Goal: Information Seeking & Learning: Learn about a topic

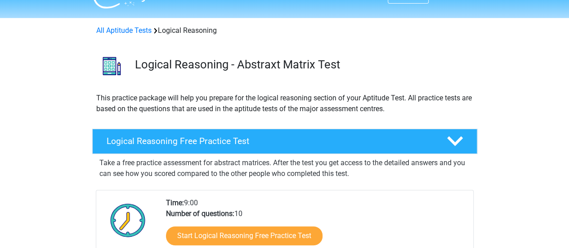
scroll to position [54, 0]
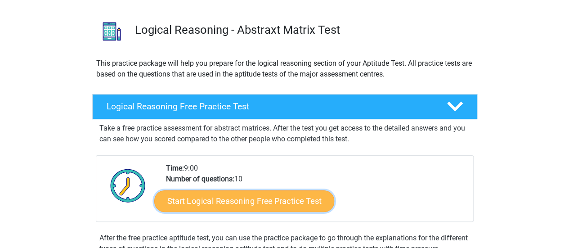
click at [280, 204] on link "Start Logical Reasoning Free Practice Test" at bounding box center [244, 201] width 180 height 22
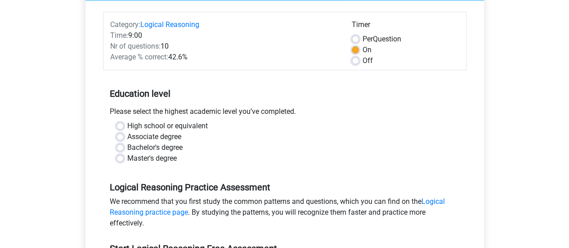
scroll to position [108, 0]
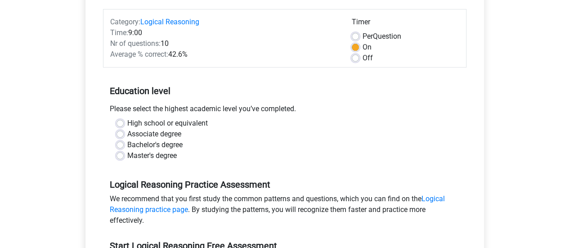
click at [128, 150] on label "Master's degree" at bounding box center [151, 155] width 49 height 11
click at [124, 150] on input "Master's degree" at bounding box center [119, 154] width 7 height 9
radio input "true"
click at [87, 151] on div "Logical Reasoning Free Practice Test Category: Logical Reasoning Time: 9:00 Nr …" at bounding box center [284, 153] width 398 height 374
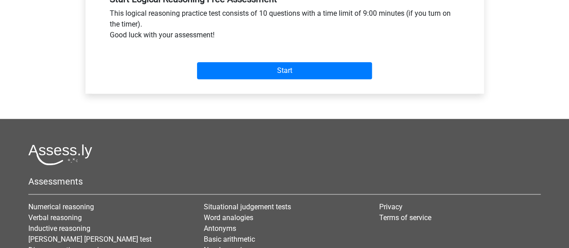
scroll to position [360, 0]
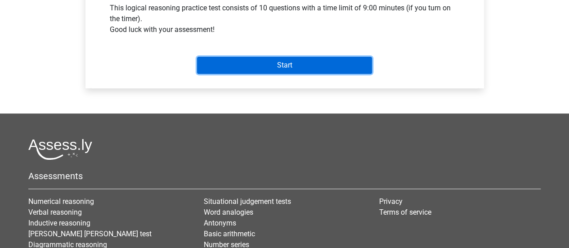
click at [290, 69] on input "Start" at bounding box center [284, 65] width 175 height 17
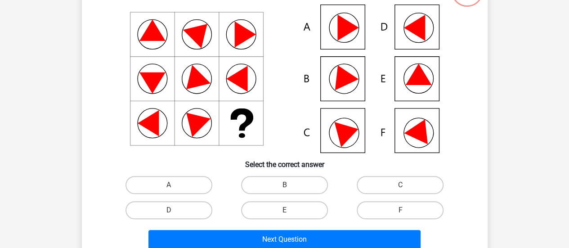
scroll to position [79, 0]
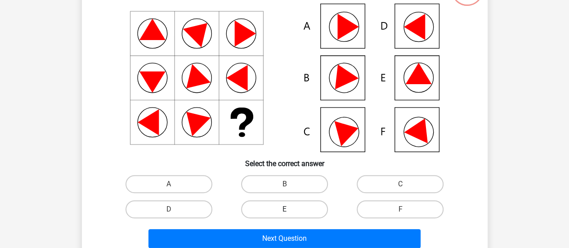
click at [255, 204] on label "E" at bounding box center [284, 209] width 87 height 18
click at [284, 209] on input "E" at bounding box center [287, 212] width 6 height 6
radio input "true"
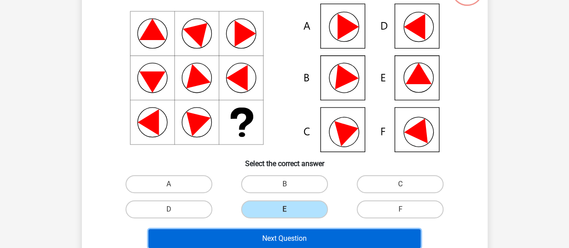
click at [275, 237] on button "Next Question" at bounding box center [284, 238] width 272 height 19
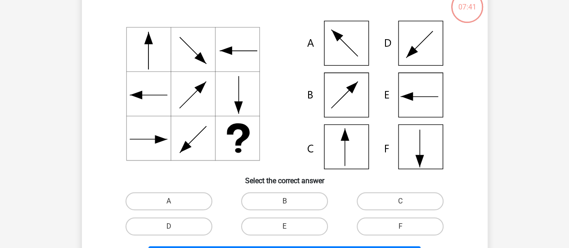
scroll to position [63, 0]
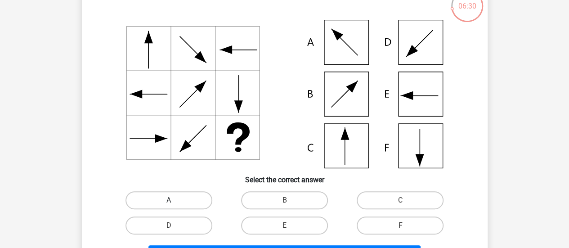
click at [153, 203] on label "A" at bounding box center [168, 200] width 87 height 18
click at [169, 203] on input "A" at bounding box center [172, 203] width 6 height 6
radio input "true"
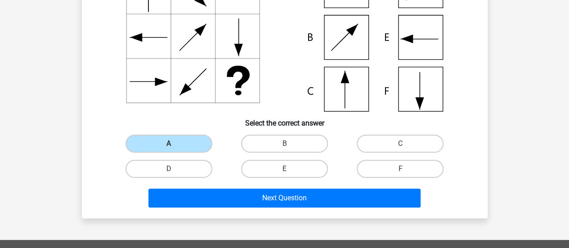
scroll to position [128, 0]
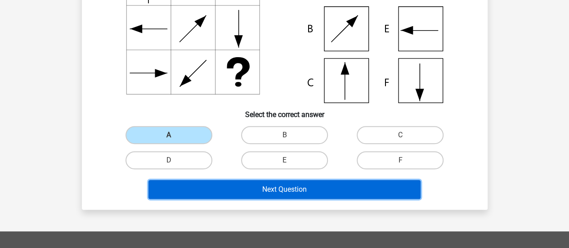
click at [270, 195] on button "Next Question" at bounding box center [284, 189] width 272 height 19
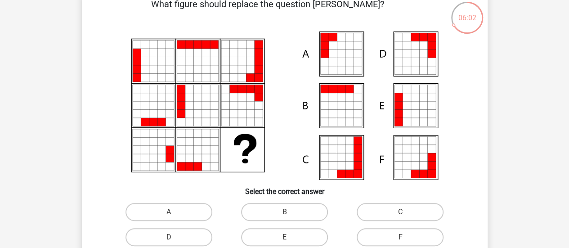
scroll to position [52, 0]
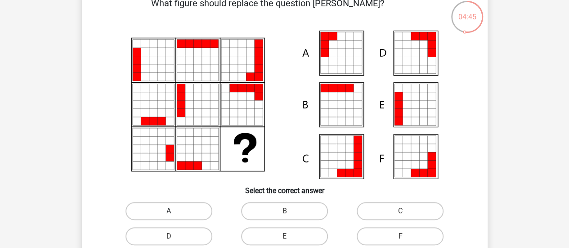
click at [194, 208] on label "A" at bounding box center [168, 211] width 87 height 18
click at [174, 211] on input "A" at bounding box center [172, 214] width 6 height 6
radio input "true"
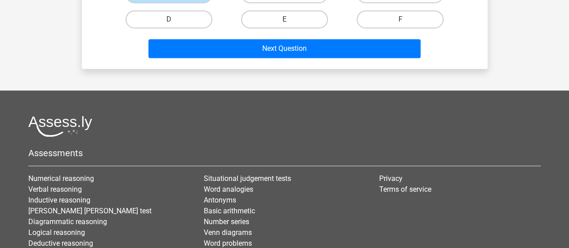
scroll to position [341, 0]
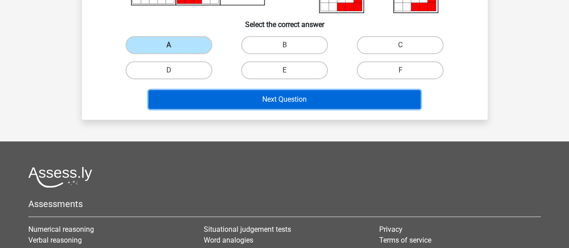
click at [376, 98] on button "Next Question" at bounding box center [284, 99] width 272 height 19
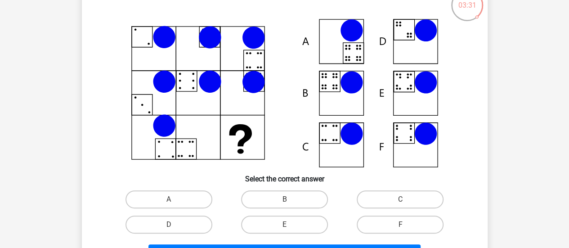
scroll to position [64, 0]
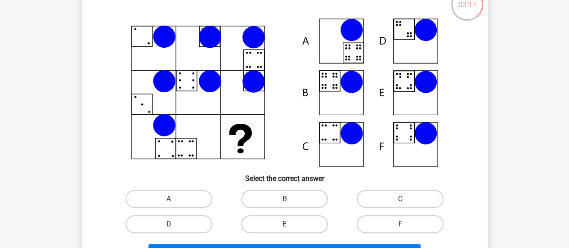
click at [270, 201] on label "B" at bounding box center [284, 199] width 87 height 18
click at [284, 201] on input "B" at bounding box center [287, 202] width 6 height 6
radio input "true"
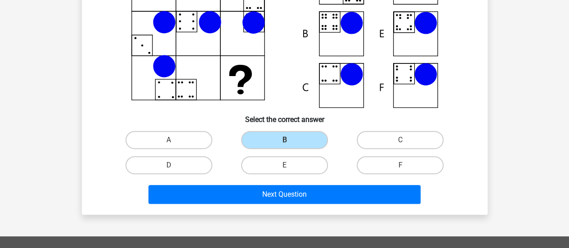
scroll to position [138, 0]
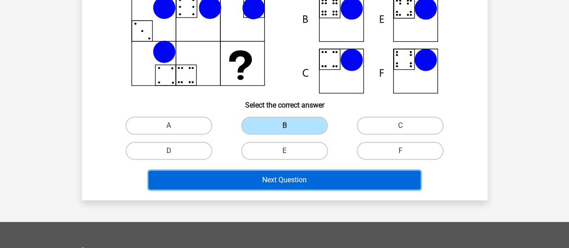
click at [366, 175] on button "Next Question" at bounding box center [284, 179] width 272 height 19
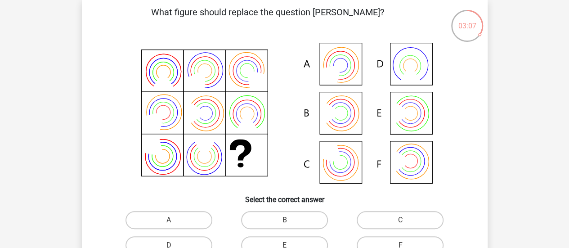
scroll to position [44, 0]
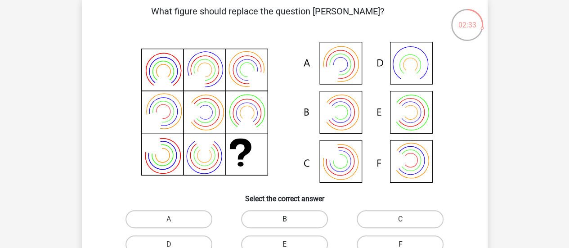
click at [313, 220] on label "B" at bounding box center [284, 219] width 87 height 18
click at [290, 220] on input "B" at bounding box center [287, 222] width 6 height 6
radio input "true"
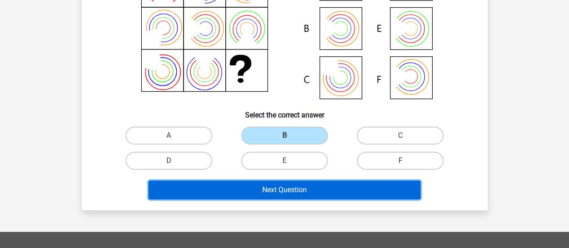
click at [360, 182] on button "Next Question" at bounding box center [284, 189] width 272 height 19
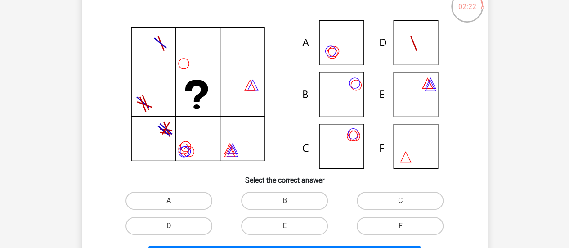
scroll to position [63, 0]
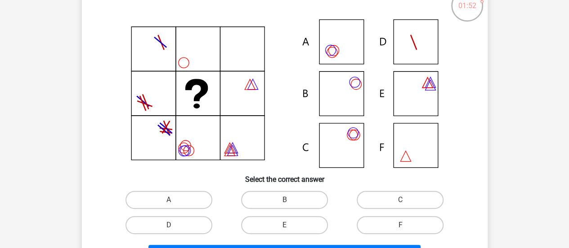
click at [338, 53] on icon at bounding box center [333, 50] width 10 height 10
click at [157, 195] on label "A" at bounding box center [168, 200] width 87 height 18
click at [169, 200] on input "A" at bounding box center [172, 203] width 6 height 6
radio input "true"
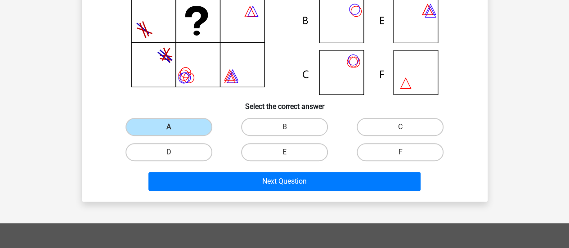
scroll to position [140, 0]
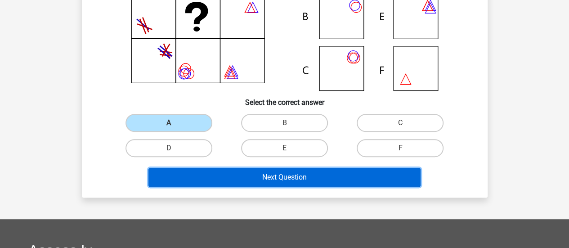
click at [392, 178] on button "Next Question" at bounding box center [284, 177] width 272 height 19
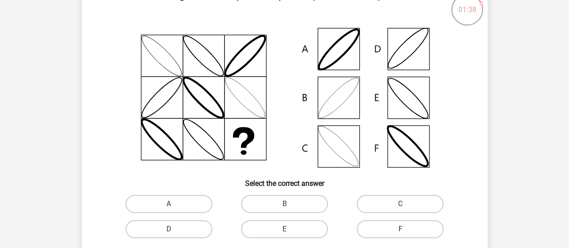
scroll to position [60, 0]
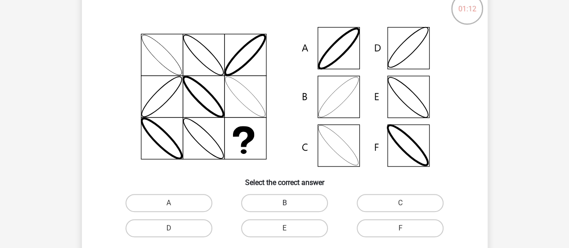
click at [295, 205] on label "B" at bounding box center [284, 203] width 87 height 18
click at [290, 205] on input "B" at bounding box center [287, 206] width 6 height 6
radio input "true"
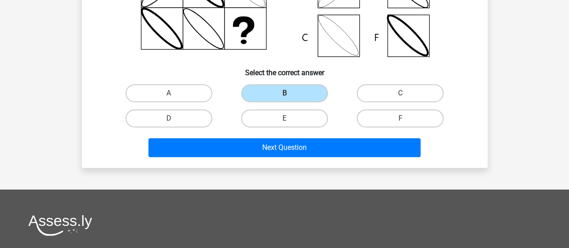
scroll to position [171, 0]
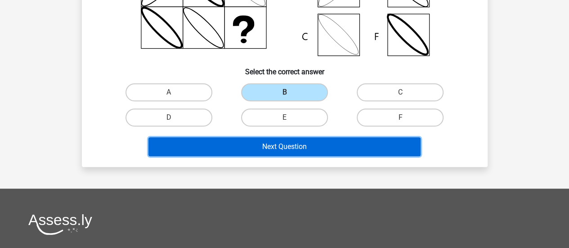
click at [359, 150] on button "Next Question" at bounding box center [284, 146] width 272 height 19
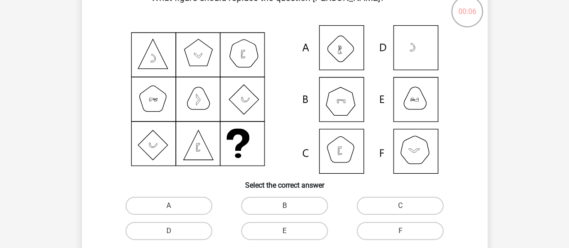
scroll to position [61, 0]
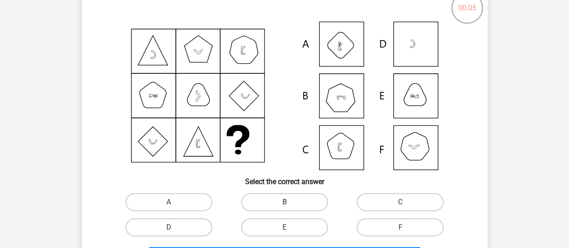
click at [299, 196] on label "B" at bounding box center [284, 202] width 87 height 18
click at [290, 202] on input "B" at bounding box center [287, 205] width 6 height 6
radio input "true"
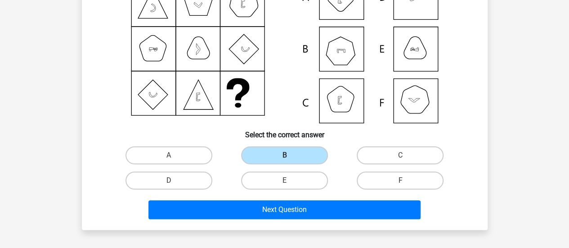
scroll to position [114, 0]
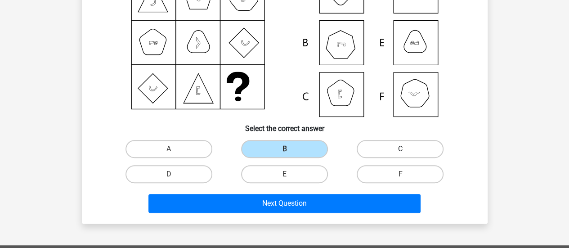
click at [393, 152] on label "C" at bounding box center [399, 149] width 87 height 18
click at [400, 152] on input "C" at bounding box center [403, 152] width 6 height 6
radio input "true"
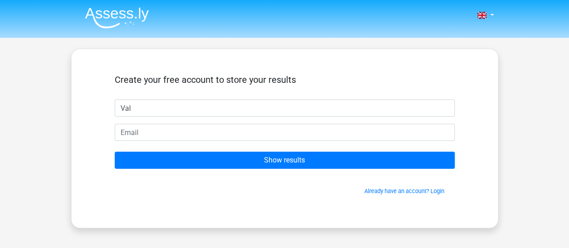
type input "Val"
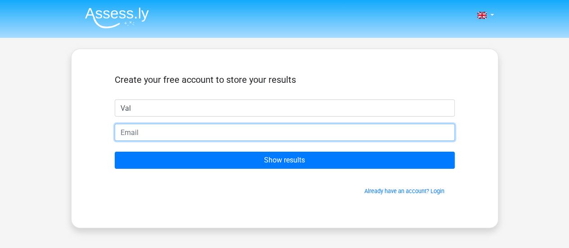
click at [302, 124] on input "email" at bounding box center [285, 132] width 340 height 17
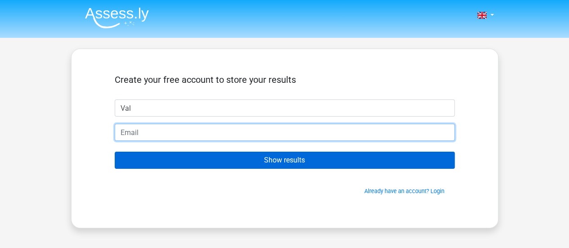
type input "[EMAIL_ADDRESS][DOMAIN_NAME]"
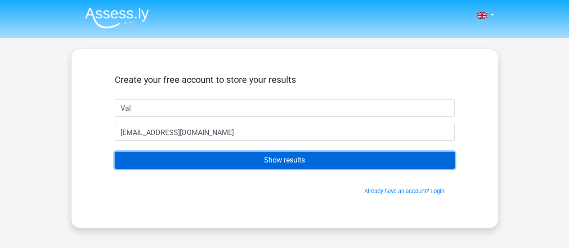
click at [248, 163] on input "Show results" at bounding box center [285, 159] width 340 height 17
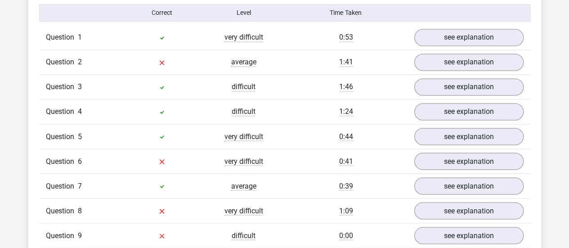
scroll to position [729, 0]
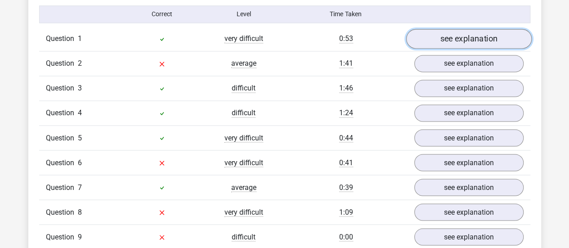
click at [515, 42] on link "see explanation" at bounding box center [467, 39] width 125 height 20
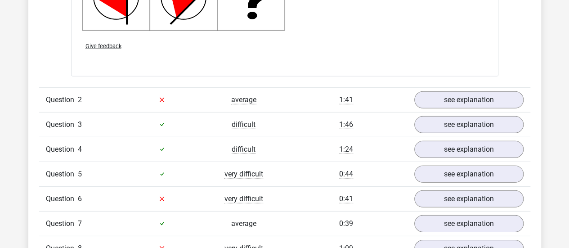
scroll to position [1275, 0]
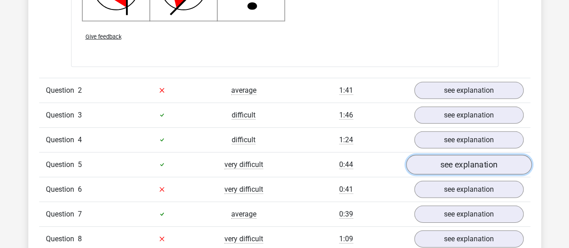
click at [460, 165] on link "see explanation" at bounding box center [467, 165] width 125 height 20
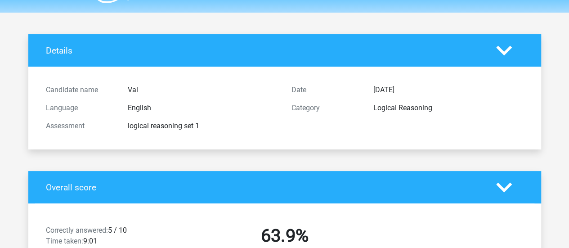
scroll to position [33, 0]
